Goal: Task Accomplishment & Management: Use online tool/utility

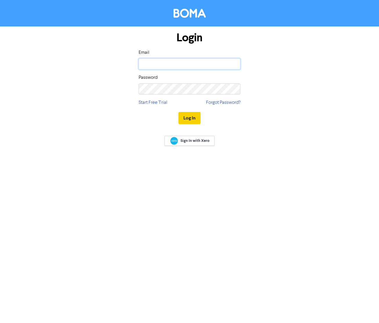
type input "[PERSON_NAME][EMAIL_ADDRESS][PERSON_NAME][DOMAIN_NAME]"
click at [184, 113] on button "Log In" at bounding box center [190, 118] width 22 height 12
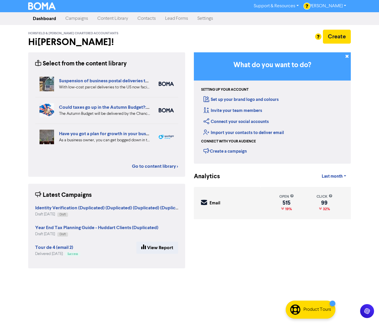
click at [76, 17] on link "Campaigns" at bounding box center [77, 19] width 32 height 12
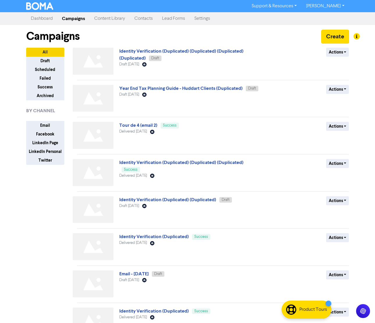
click at [167, 50] on link "Identity Verification (Duplicated) (Duplicated) (Duplicated) (Duplicated)" at bounding box center [181, 54] width 124 height 13
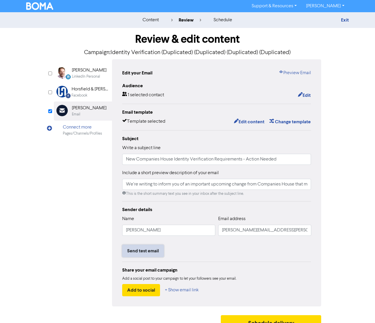
click at [134, 252] on button "Send test email" at bounding box center [143, 251] width 42 height 12
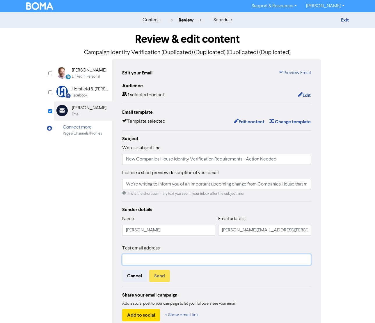
click at [137, 260] on input "text" at bounding box center [216, 259] width 189 height 11
type input "[PERSON_NAME][EMAIL_ADDRESS][DOMAIN_NAME]"
click at [160, 278] on button "Send" at bounding box center [159, 276] width 21 height 12
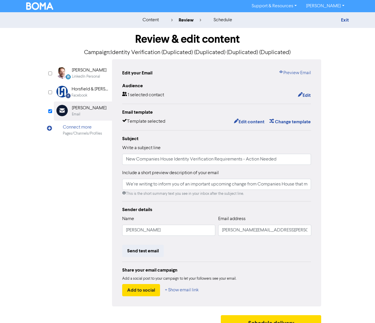
click at [3, 17] on div "content review schedule Exit" at bounding box center [187, 20] width 375 height 16
click at [251, 54] on p "Campaign: Identity Verification (Duplicated) (Duplicated) (Duplicated) (Duplica…" at bounding box center [188, 52] width 268 height 9
